Goal: Task Accomplishment & Management: Complete application form

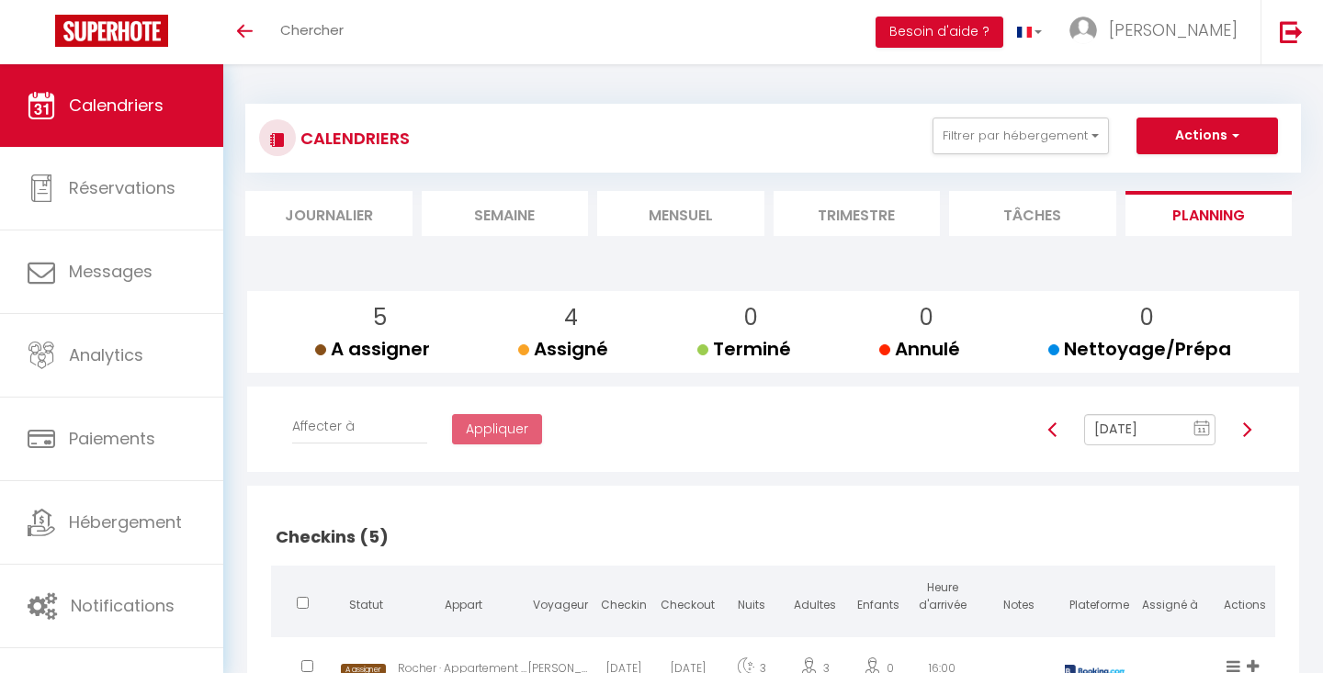
click at [1075, 216] on li "Tâches" at bounding box center [1032, 213] width 167 height 45
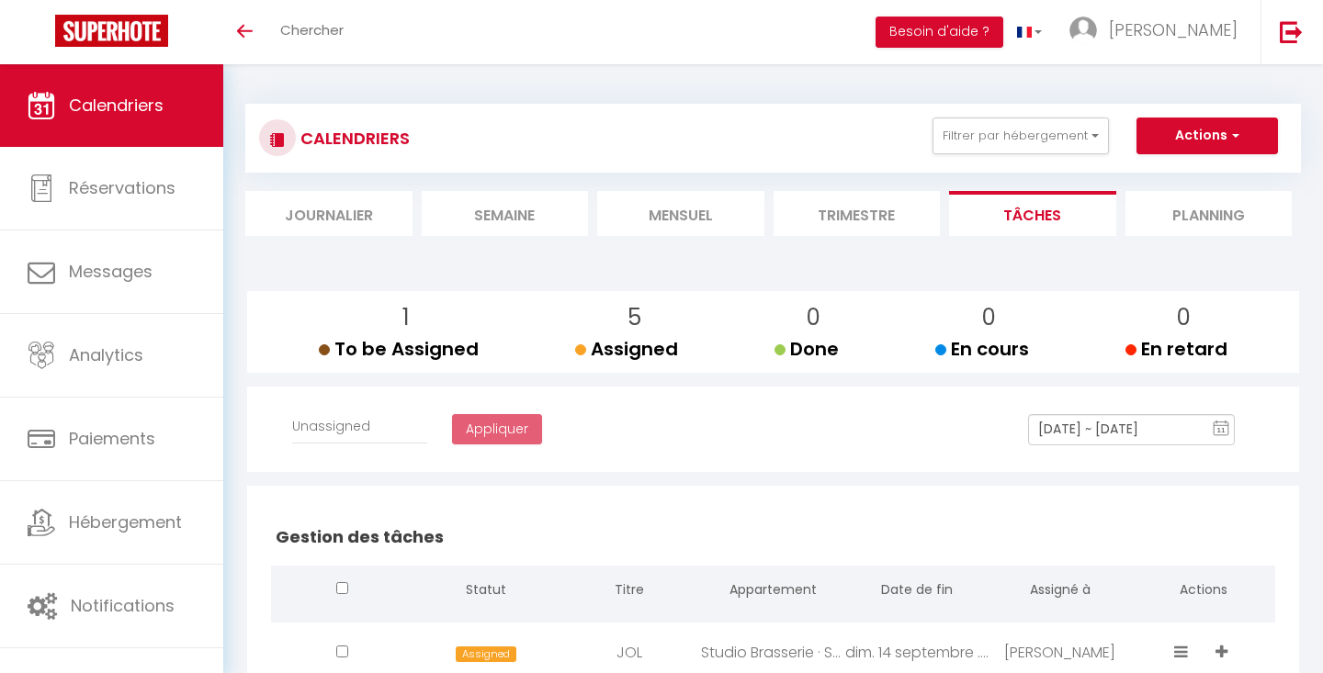
select select
checkbox input "false"
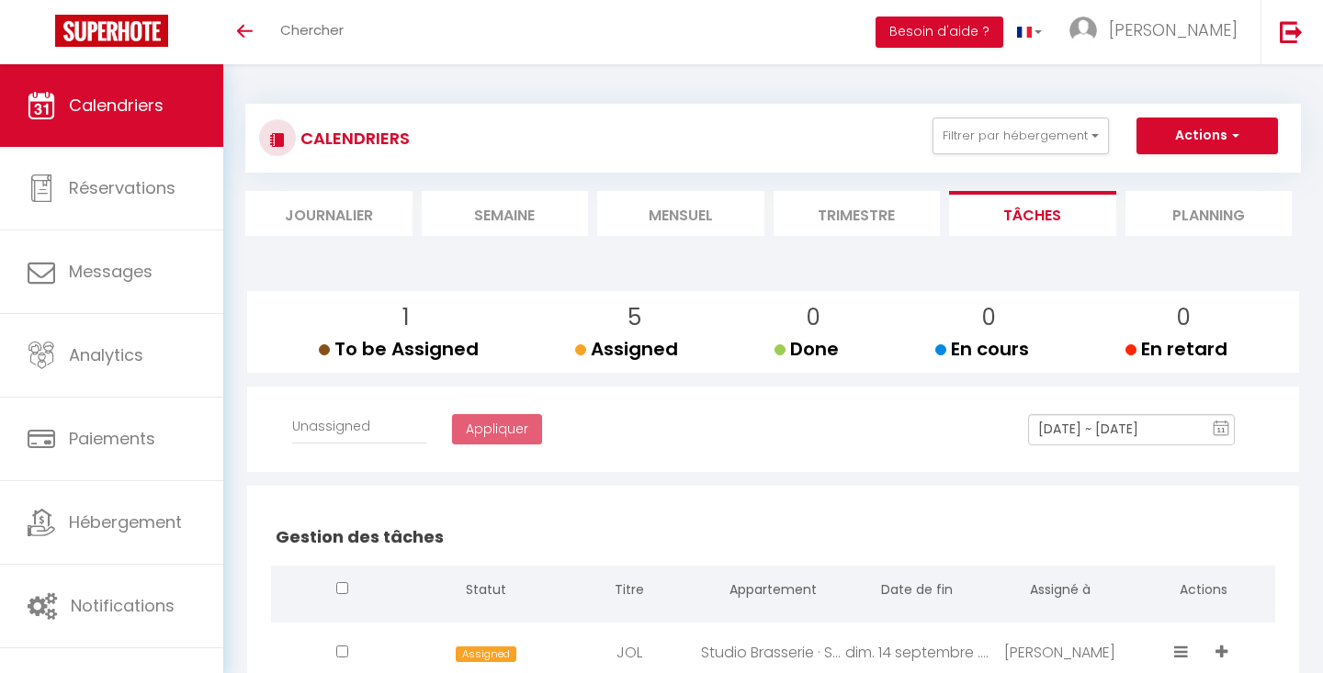
checkbox input "false"
click at [1187, 138] on button "Actions" at bounding box center [1206, 136] width 141 height 37
click at [1183, 173] on link "Créer une tâche" at bounding box center [1167, 178] width 118 height 28
select select
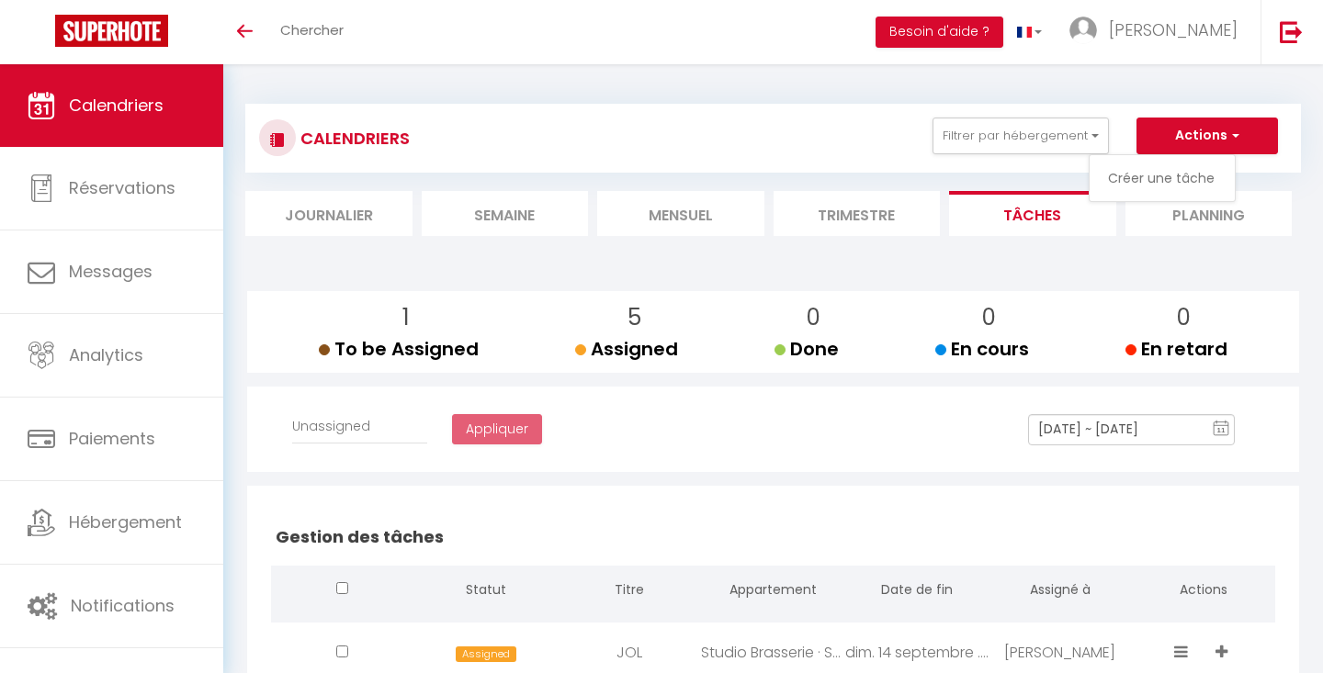
select select
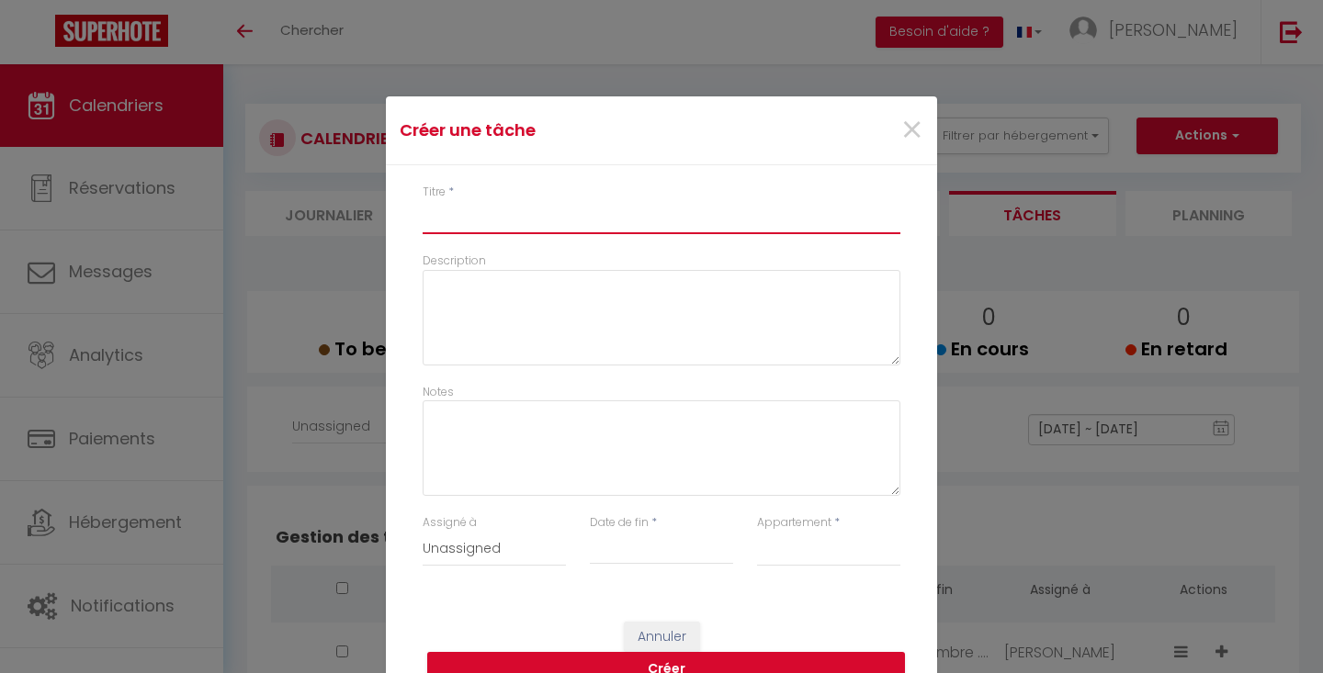
click at [750, 226] on input "Titre" at bounding box center [662, 217] width 478 height 33
type input "J"
select select
type input "[PERSON_NAME]"
select select
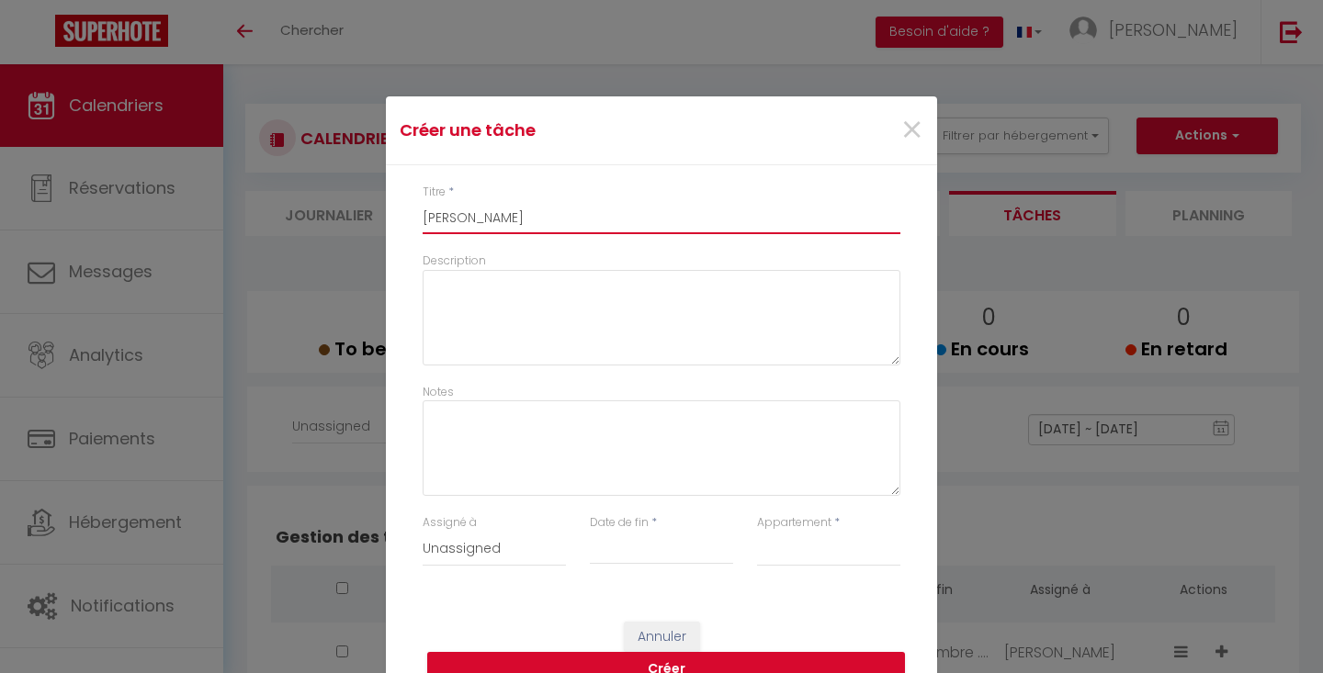
type input "JOL"
select select
type input "JOL"
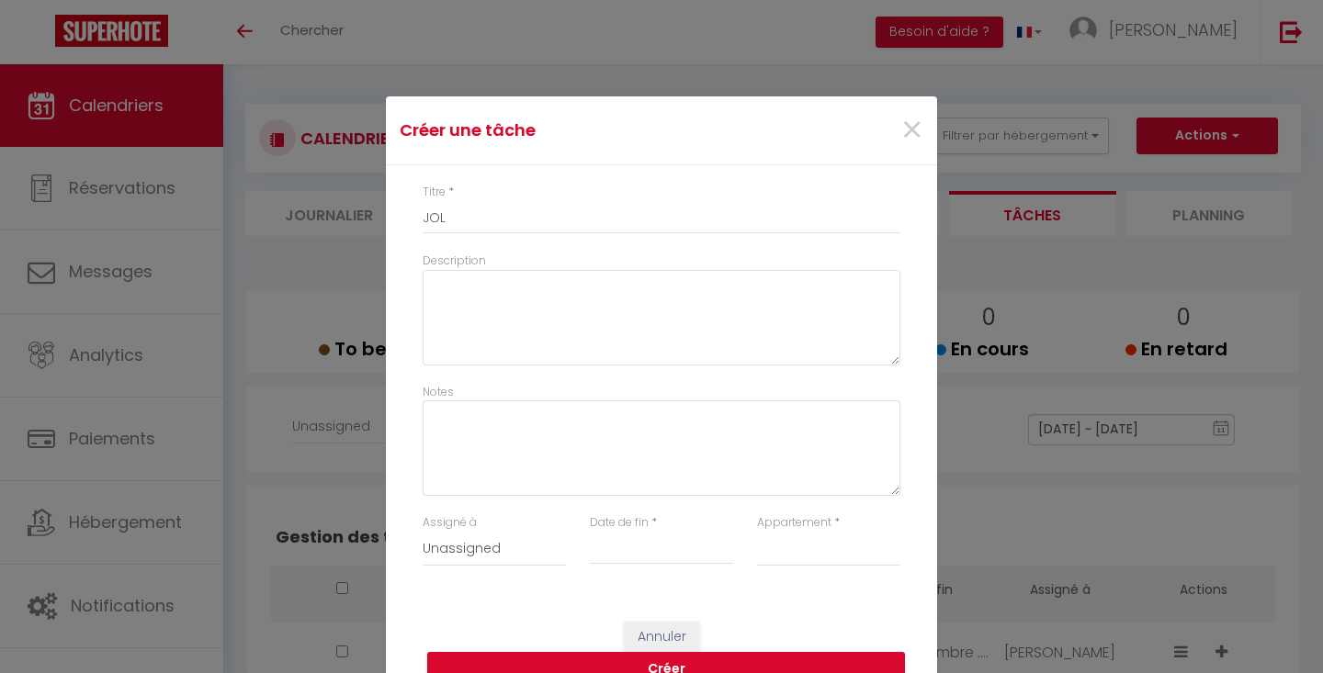
click at [637, 556] on input "Date de fin" at bounding box center [661, 550] width 143 height 24
click at [772, 401] on span "12" at bounding box center [778, 403] width 39 height 37
type input "[DATE]"
select select "35596"
click at [726, 653] on button "Créer" at bounding box center [666, 669] width 478 height 35
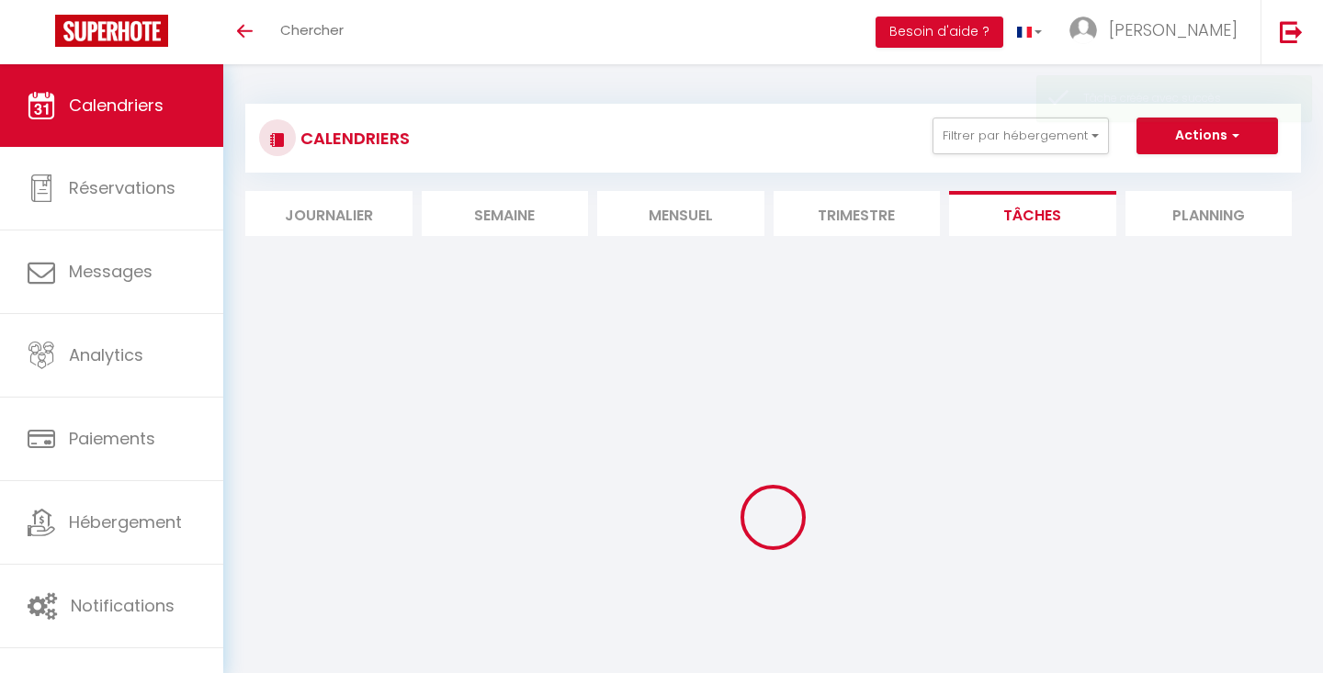
select select
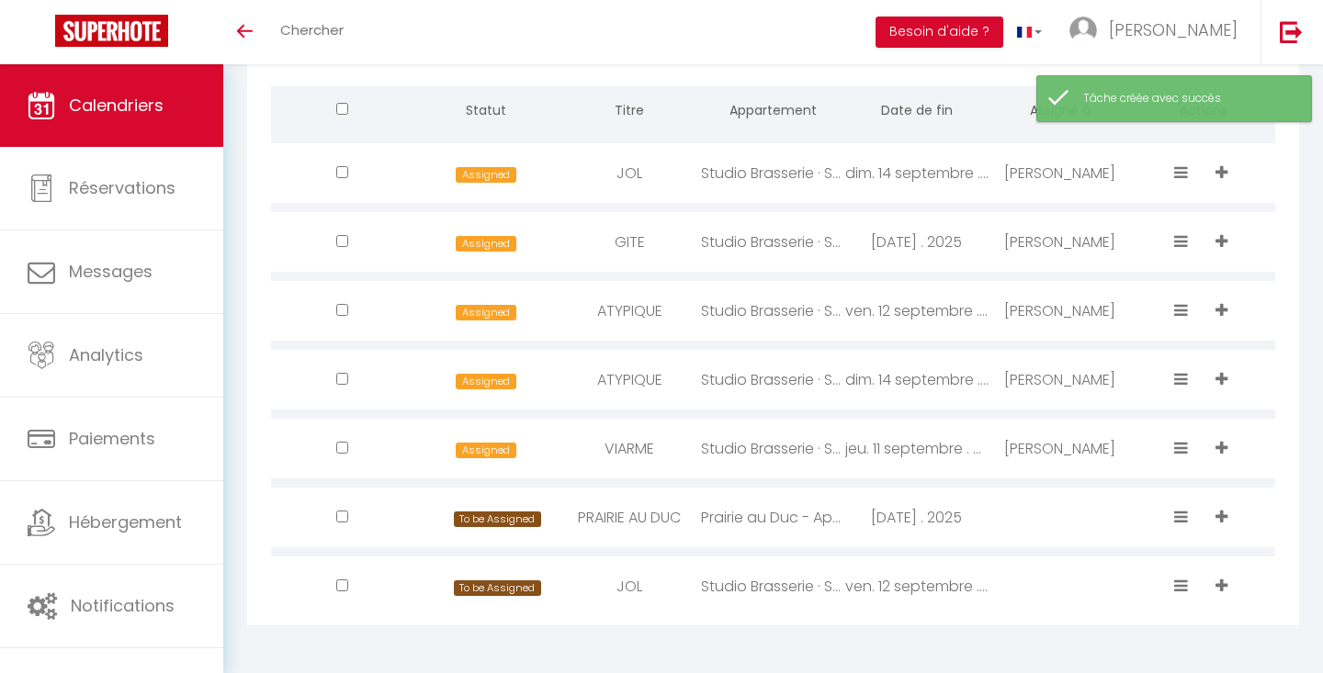
scroll to position [479, 0]
